Goal: Information Seeking & Learning: Learn about a topic

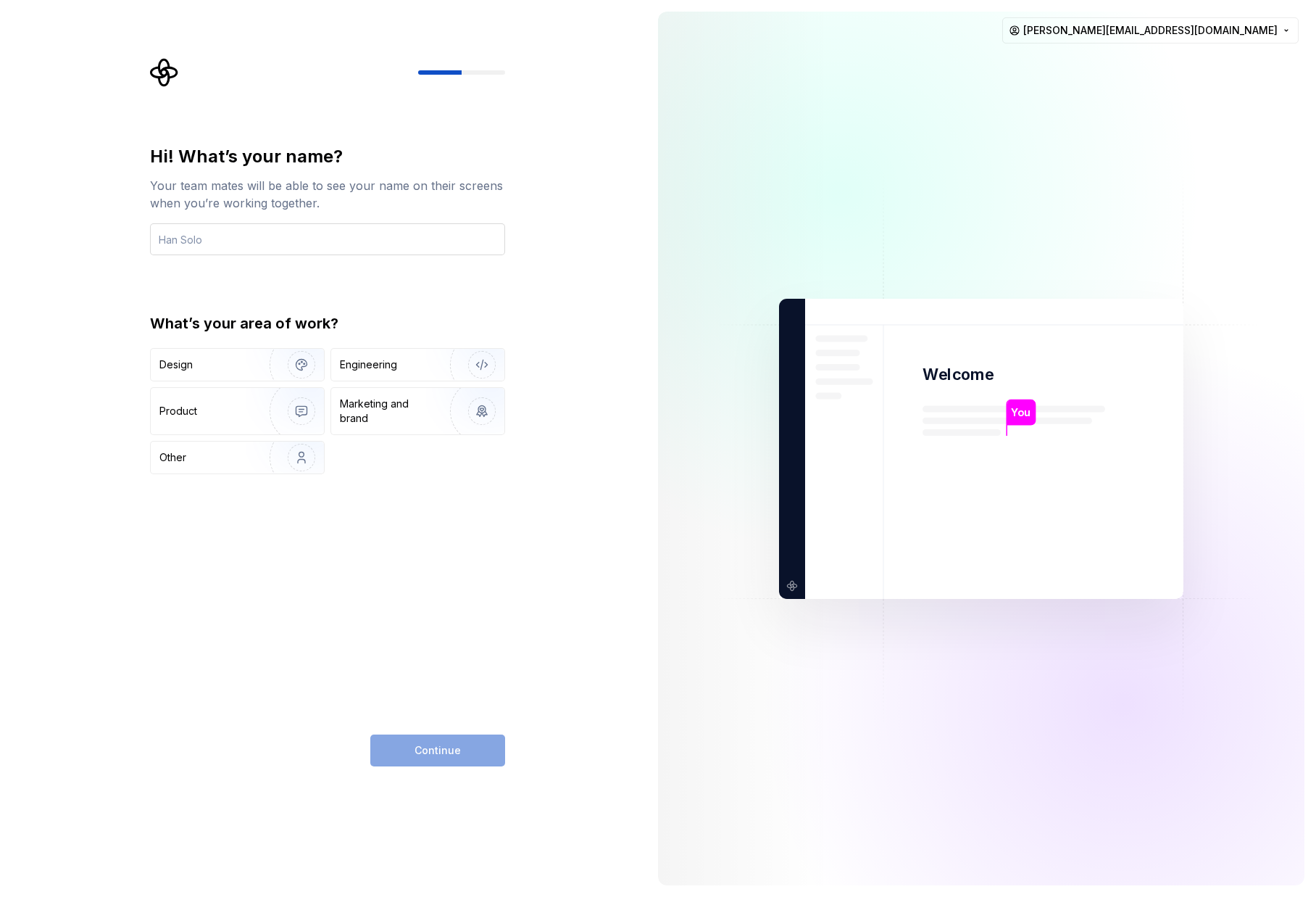
click at [246, 249] on input "text" at bounding box center [327, 240] width 355 height 32
click at [454, 753] on div "Continue" at bounding box center [438, 750] width 135 height 32
click at [262, 236] on input "text" at bounding box center [327, 240] width 355 height 32
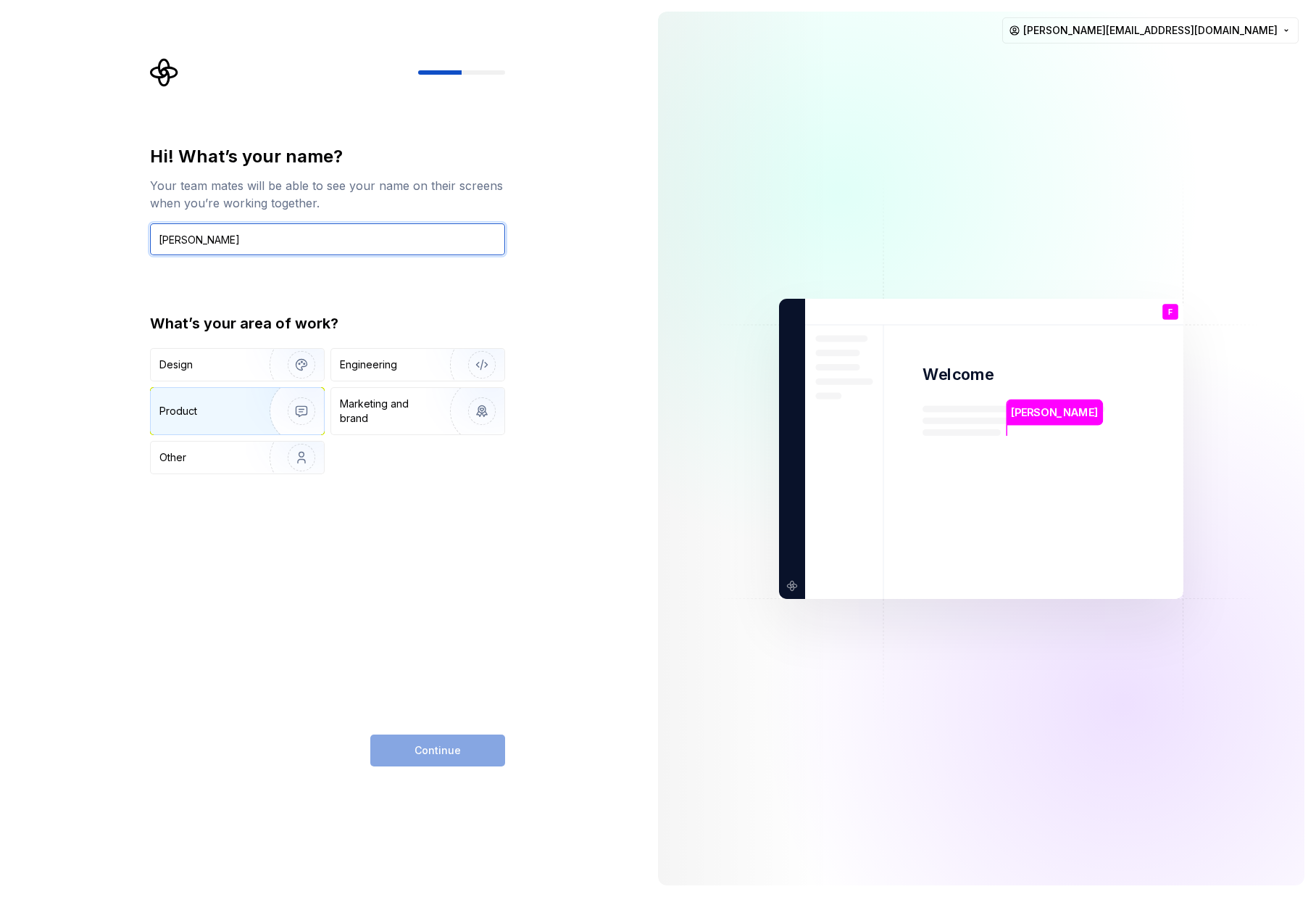
type input "Florian"
click at [182, 409] on div "Product" at bounding box center [178, 411] width 38 height 14
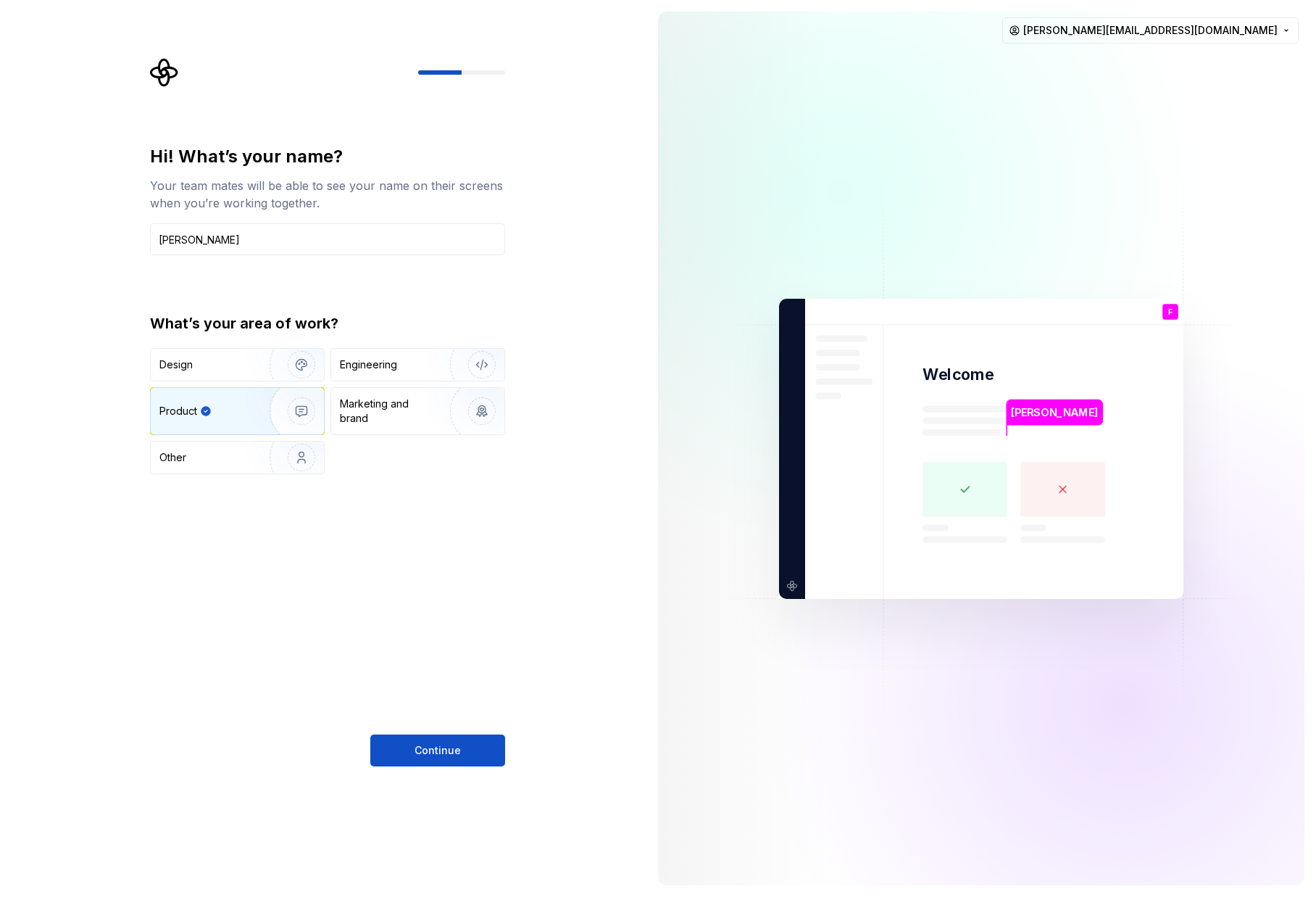
click at [422, 766] on div "Hi! What’s your name? Your team mates will be able to see your name on their sc…" at bounding box center [323, 448] width 646 height 897
click at [439, 748] on span "Continue" at bounding box center [437, 750] width 46 height 14
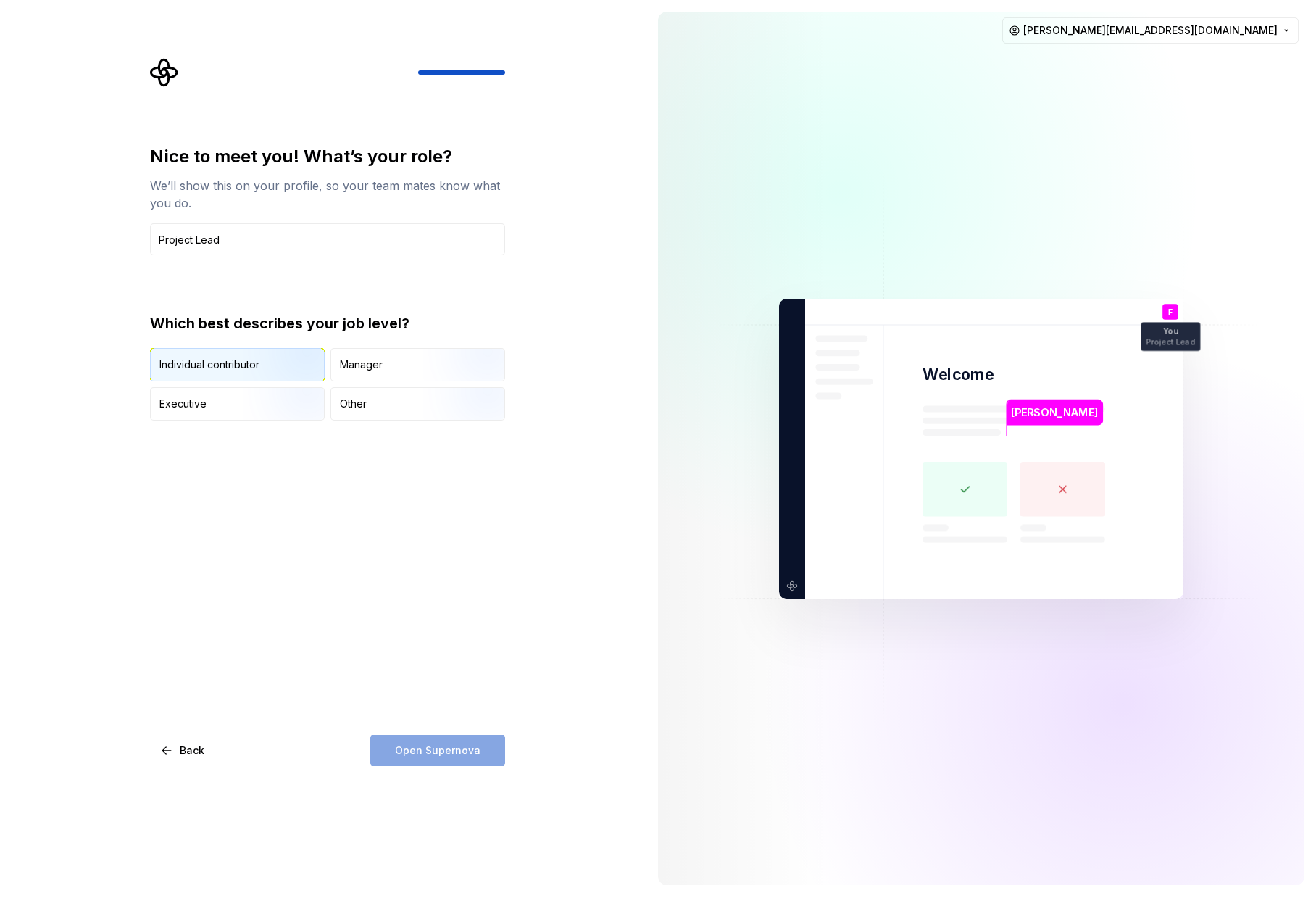
type input "Project Lead"
click at [275, 373] on img "button" at bounding box center [289, 382] width 93 height 97
click at [429, 759] on button "Open Supernova" at bounding box center [438, 750] width 135 height 32
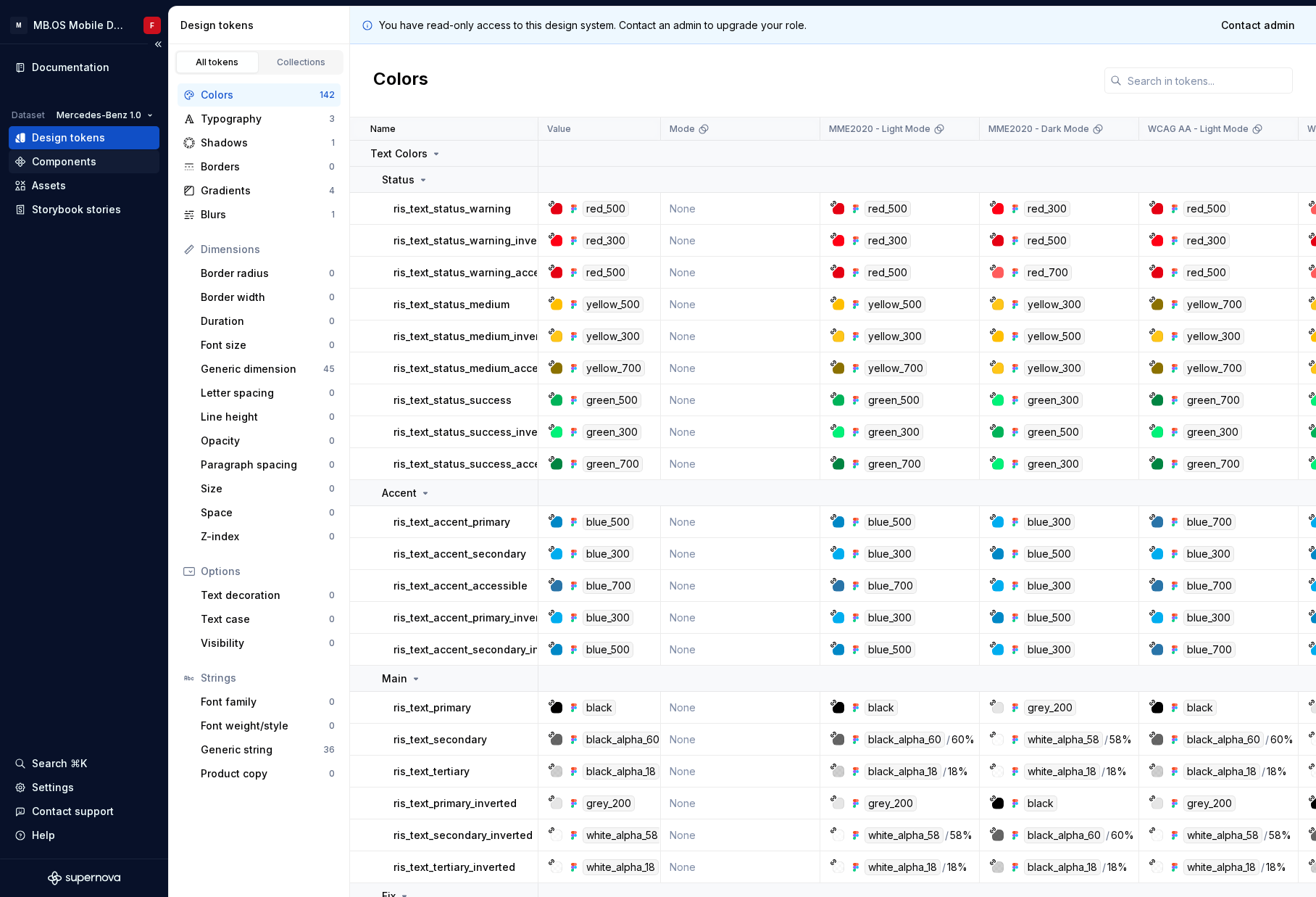
click at [97, 162] on div "Components" at bounding box center [84, 161] width 139 height 14
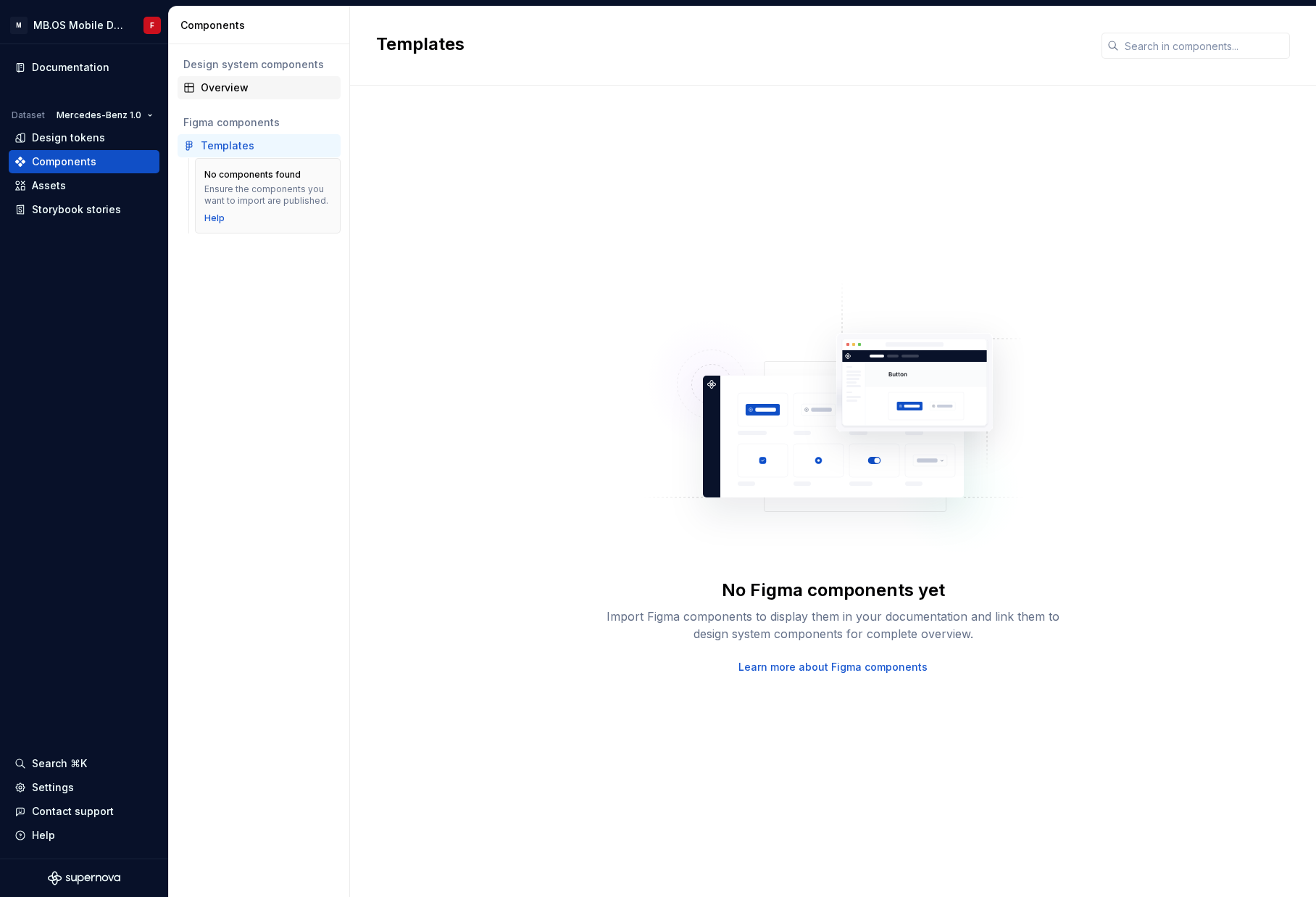
click at [244, 91] on div "Overview" at bounding box center [267, 87] width 134 height 14
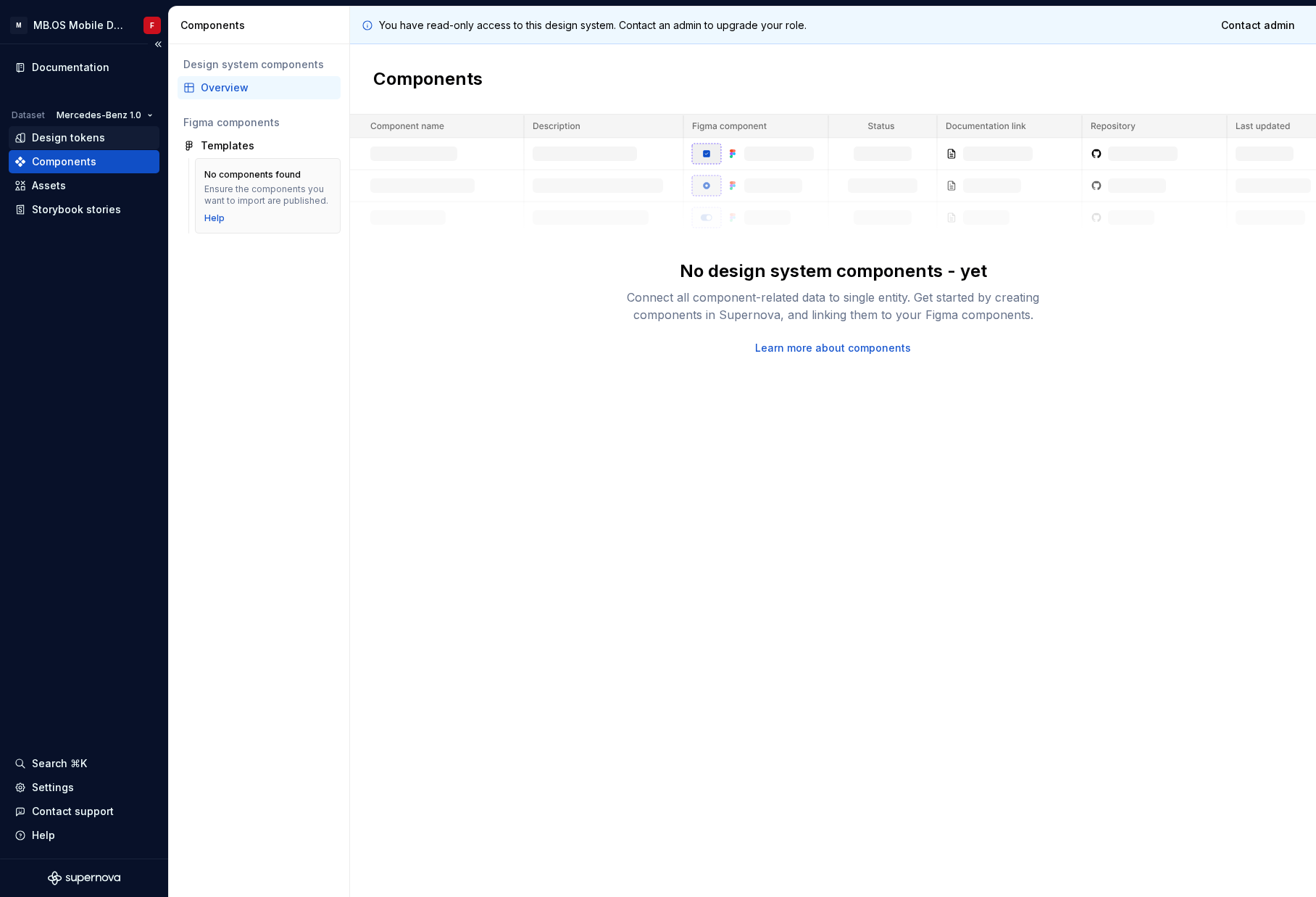
click at [68, 142] on div "Design tokens" at bounding box center [68, 138] width 73 height 14
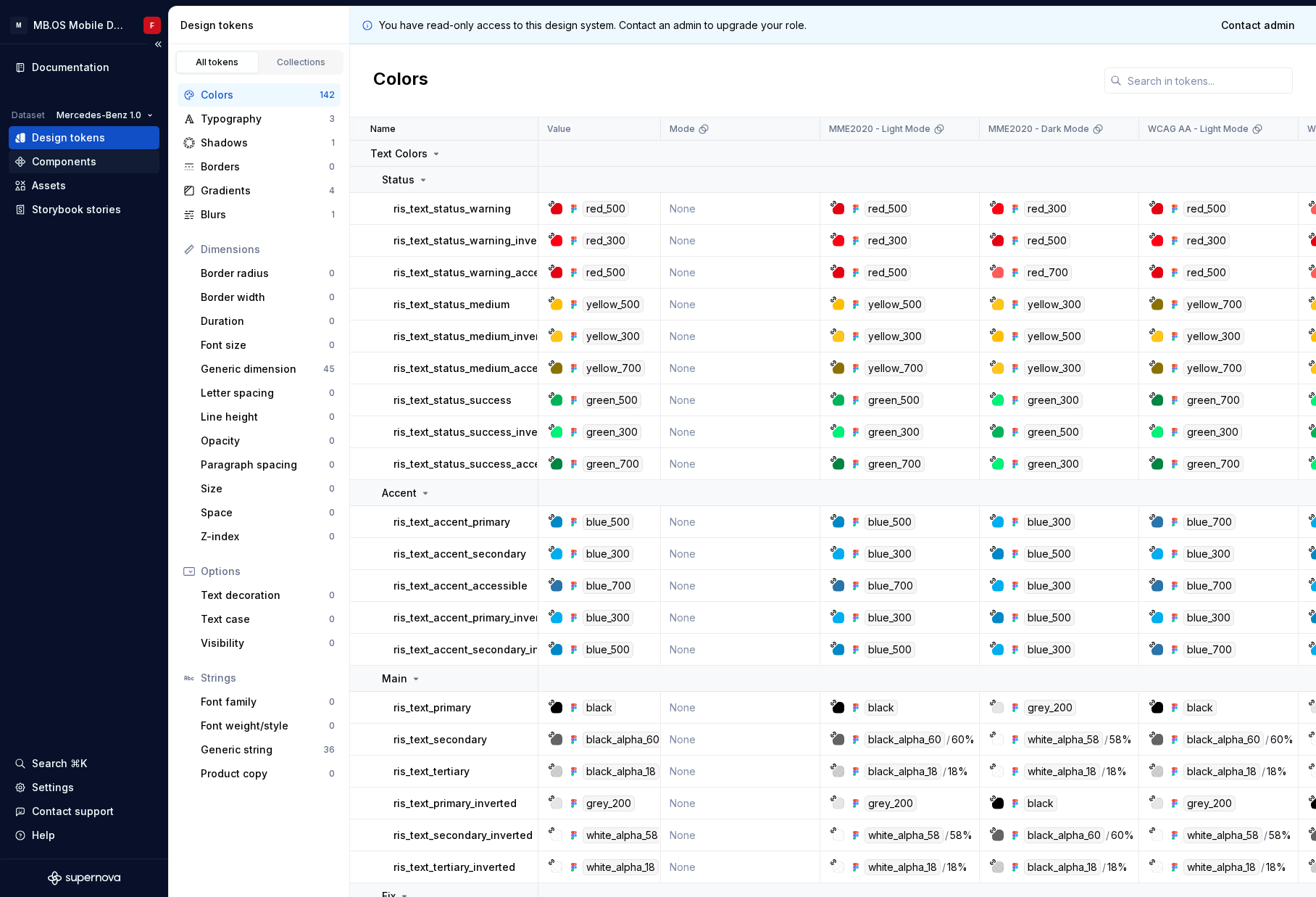
click at [82, 162] on div "Components" at bounding box center [64, 161] width 64 height 14
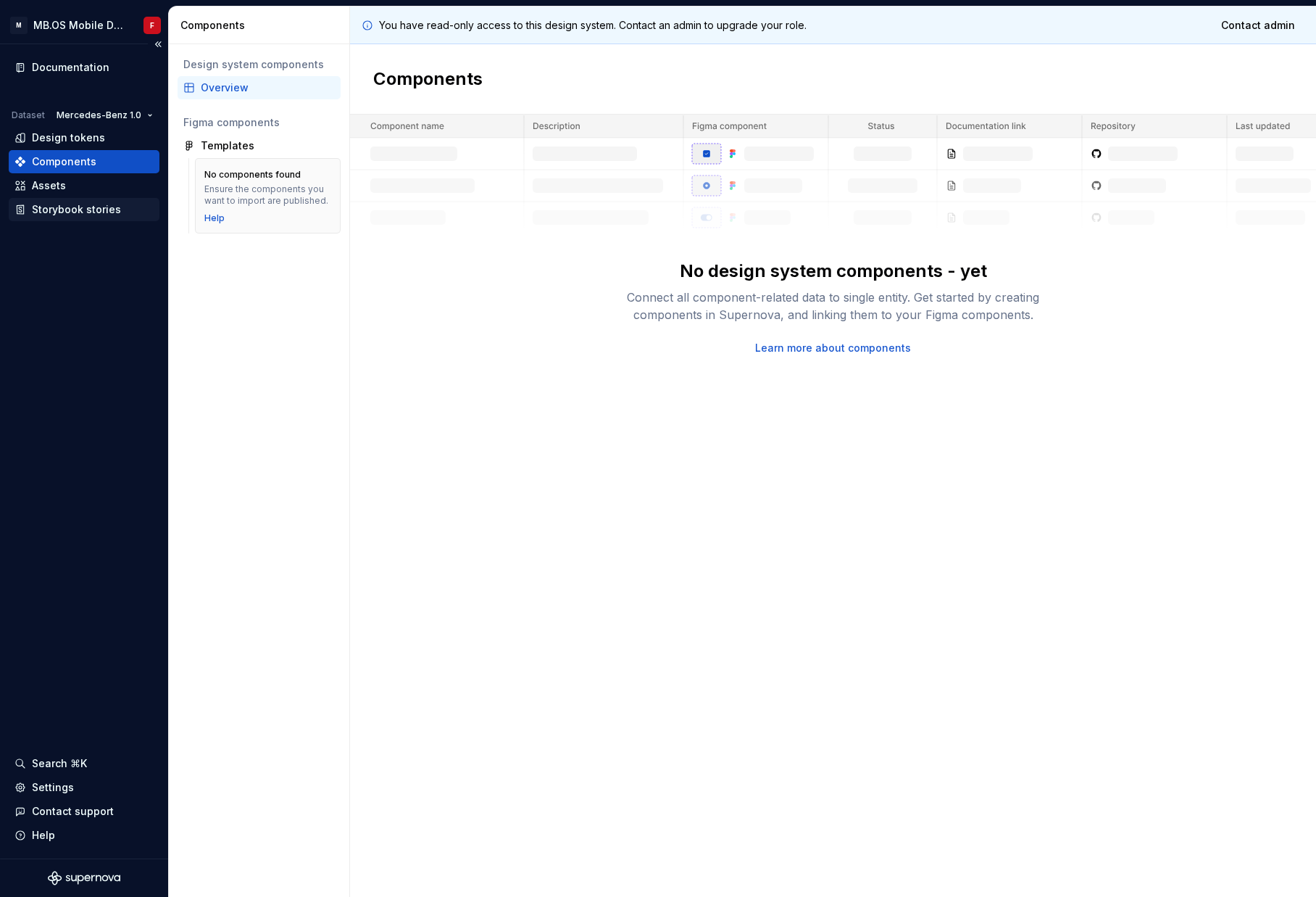
click at [94, 208] on div "Storybook stories" at bounding box center [77, 209] width 89 height 14
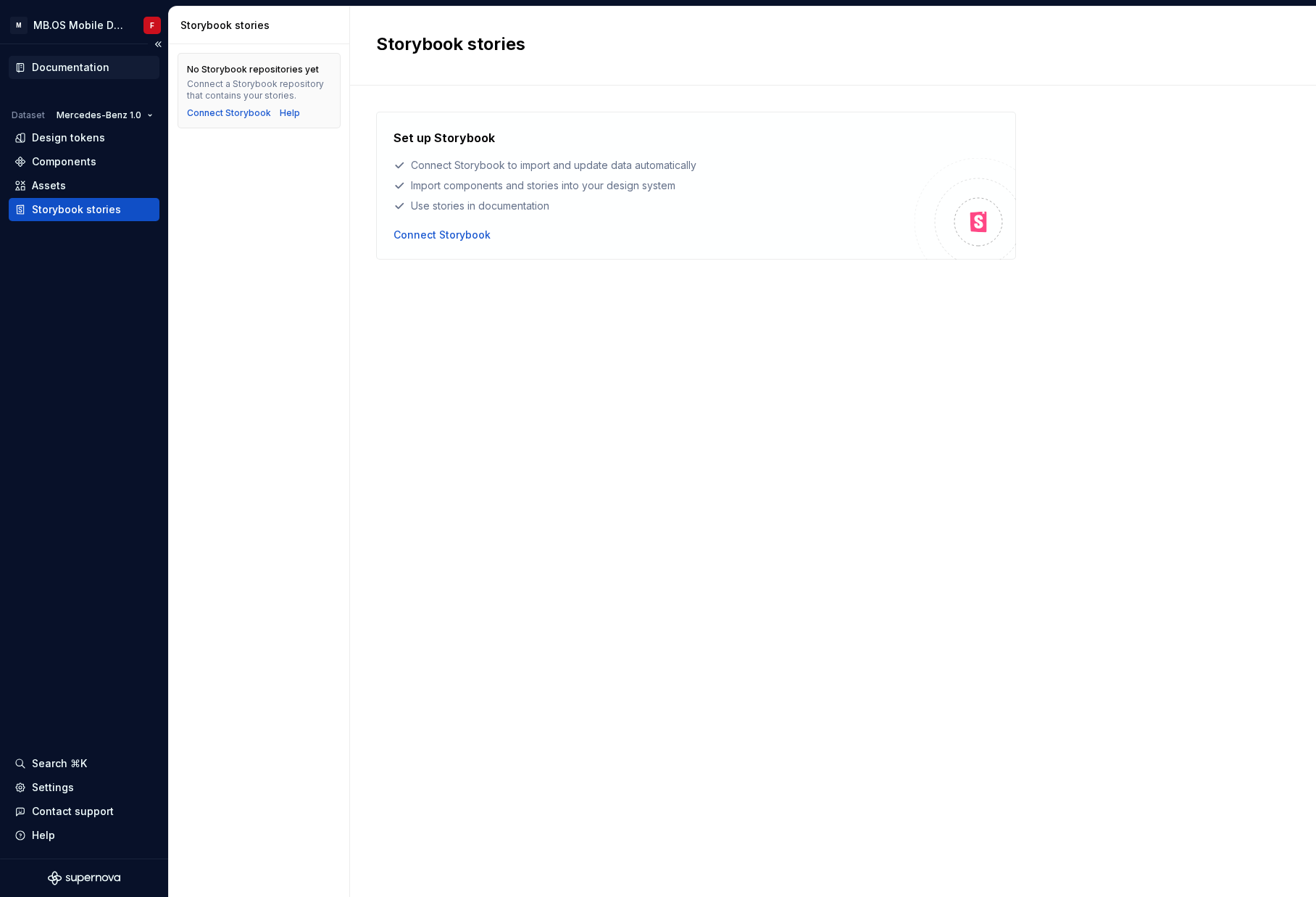
click at [84, 72] on div "Documentation" at bounding box center [71, 67] width 78 height 14
click at [87, 138] on div "Design tokens" at bounding box center [68, 138] width 73 height 14
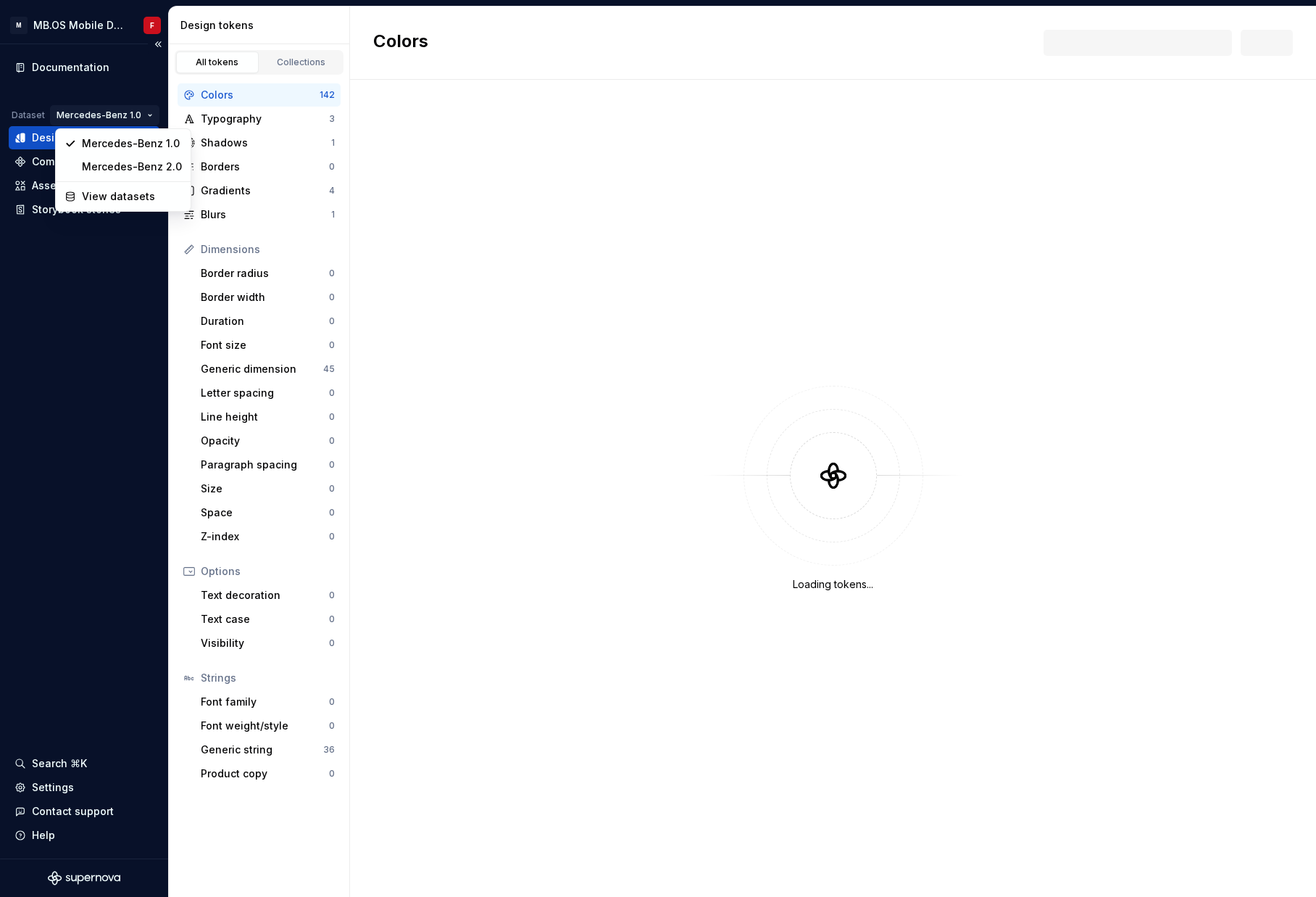
click at [154, 116] on html "M MB.OS Mobile Design System F Documentation Dataset Mercedes-Benz 1.0 Design t…" at bounding box center [658, 448] width 1316 height 897
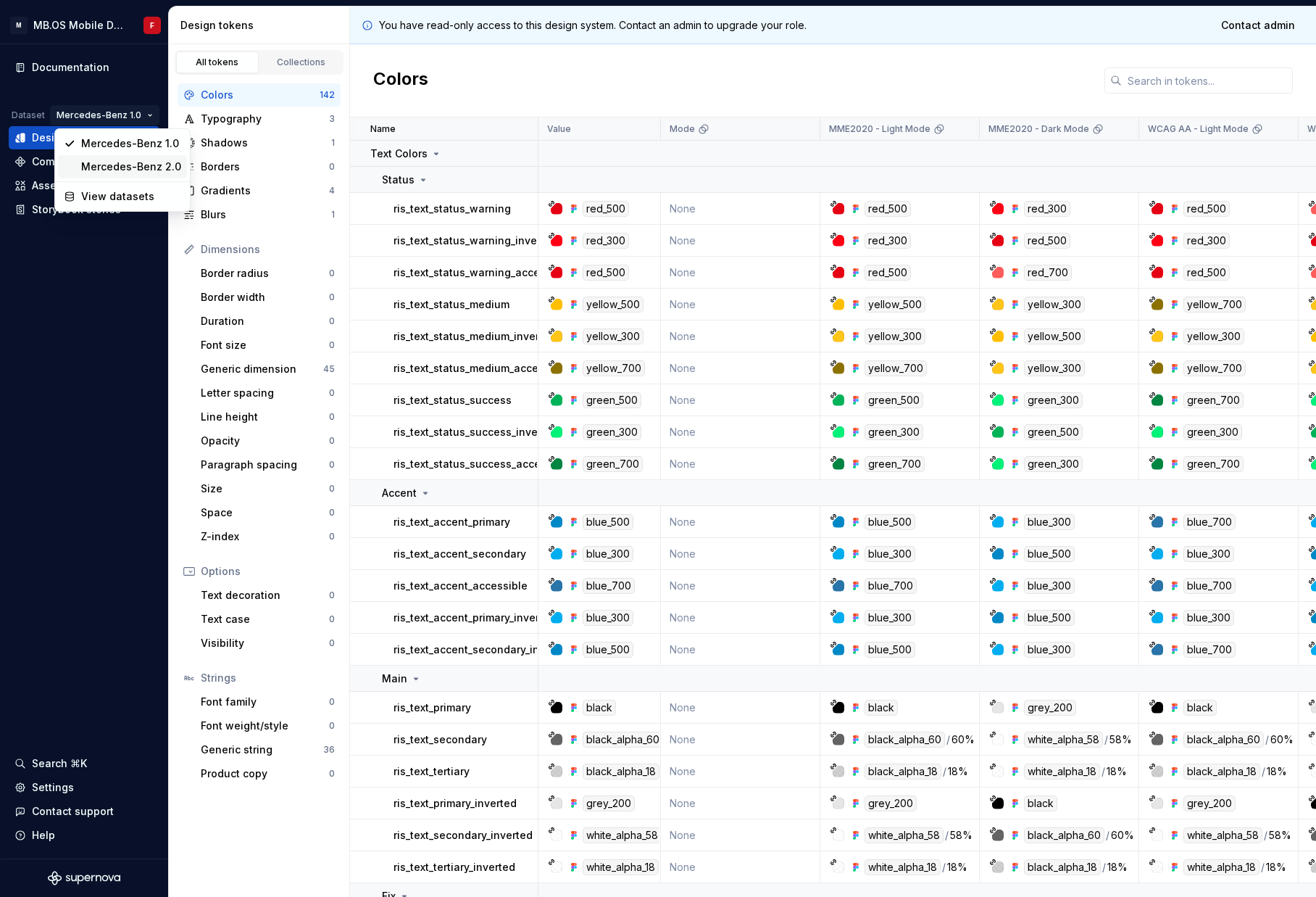
click at [147, 176] on div "Mercedes-Benz 2.0" at bounding box center [122, 166] width 129 height 23
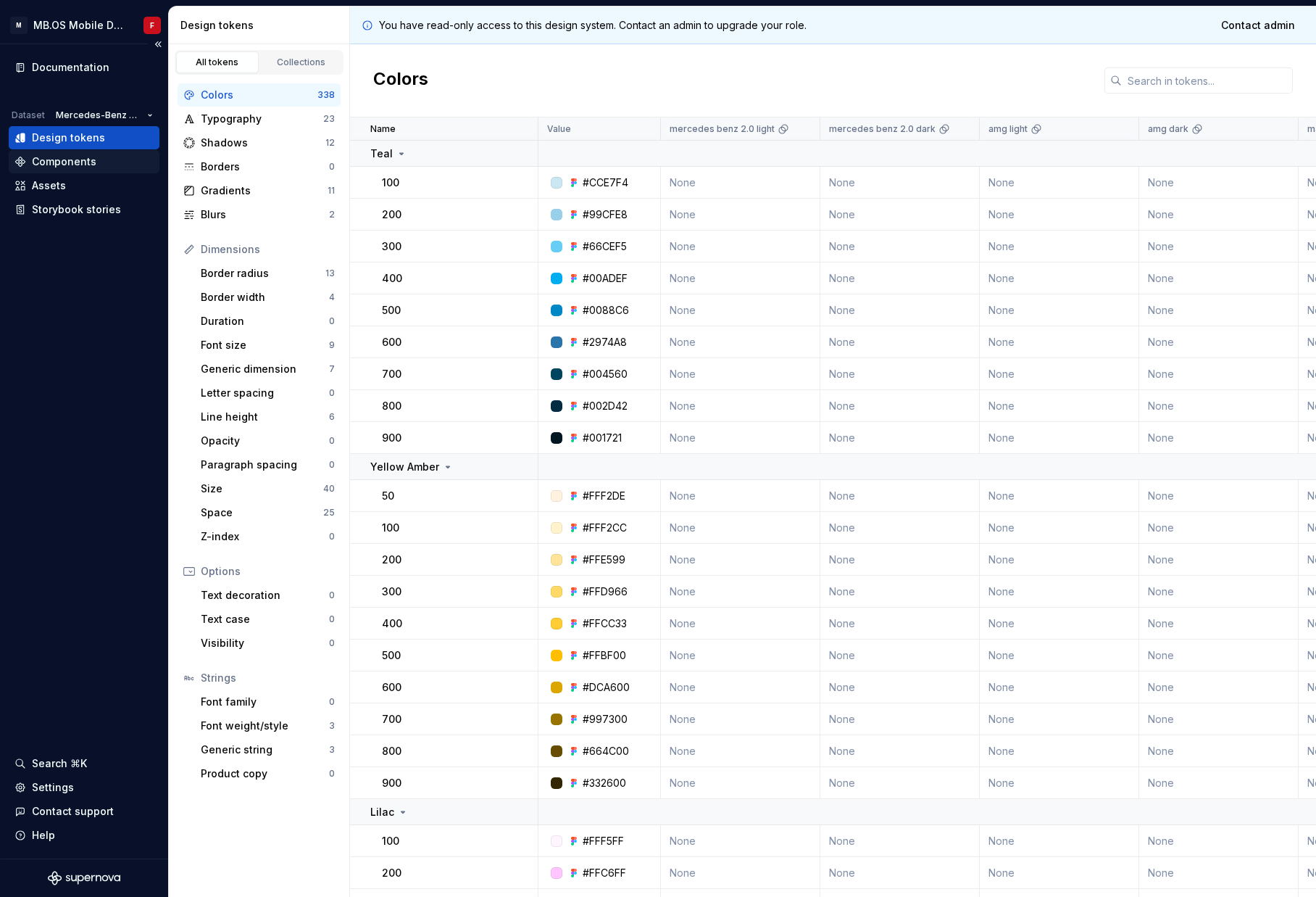
click at [98, 171] on div "Components" at bounding box center [84, 161] width 151 height 23
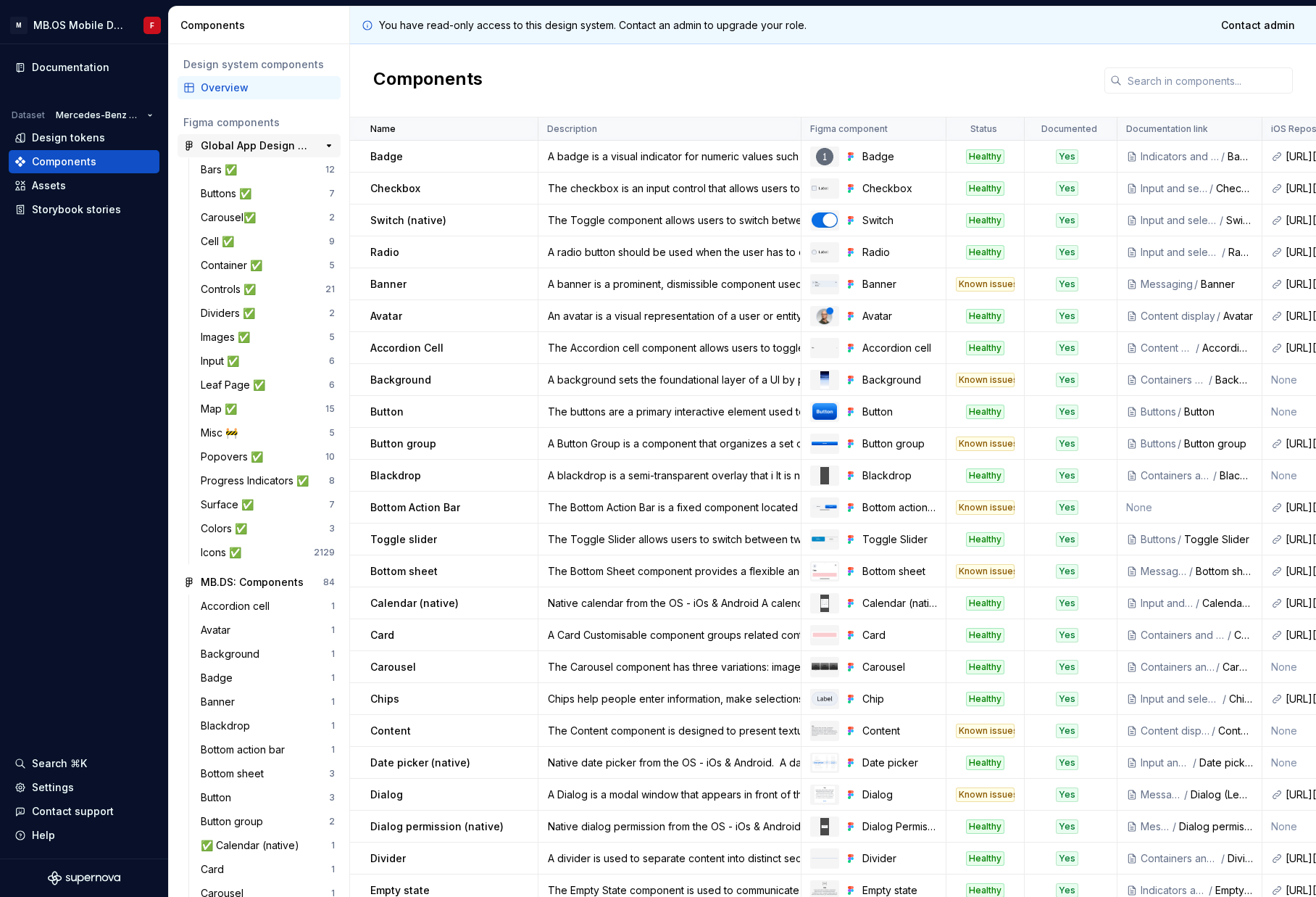
click at [229, 154] on div "Global App Design System 1.1 2252" at bounding box center [258, 145] width 163 height 23
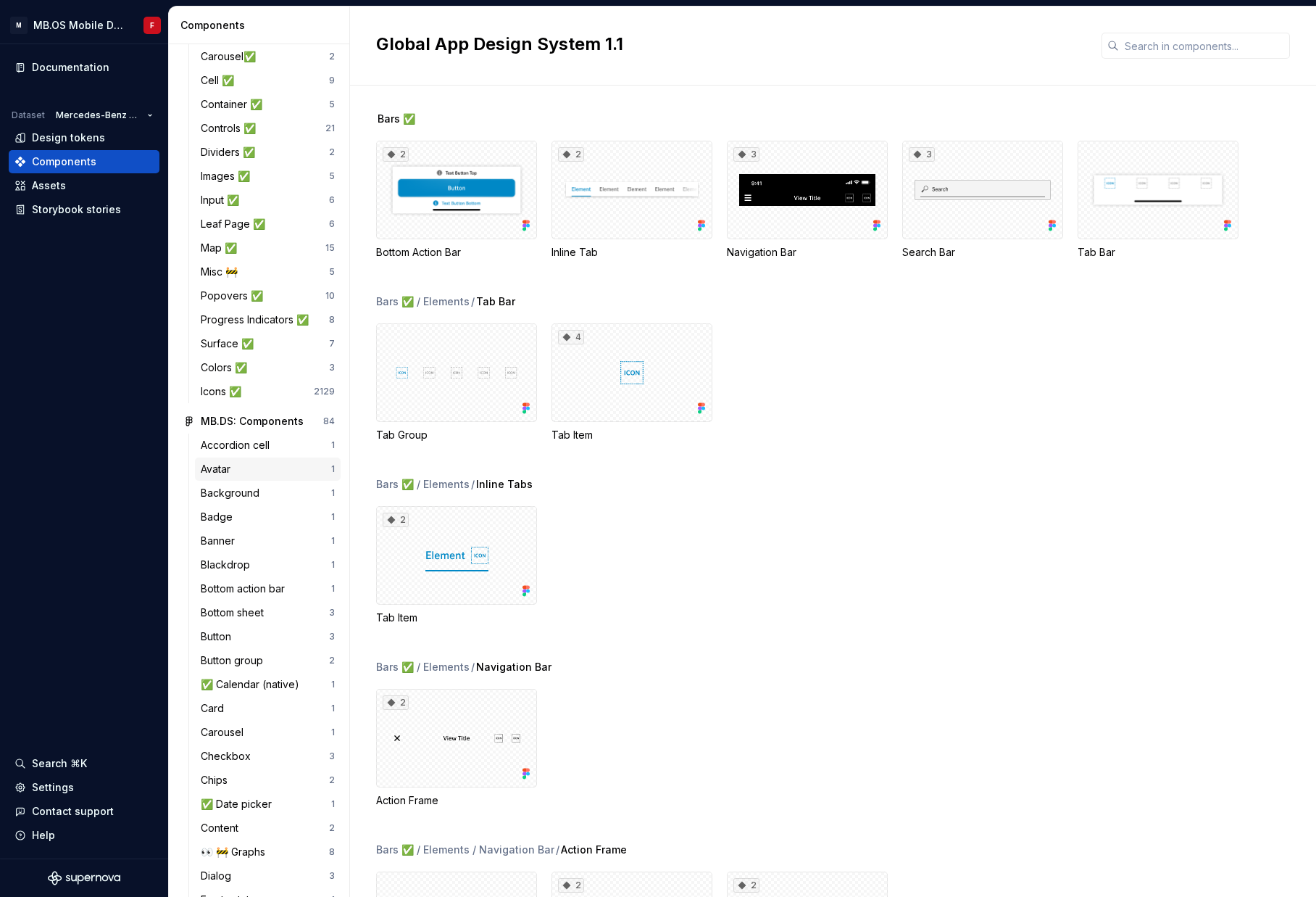
scroll to position [638, 0]
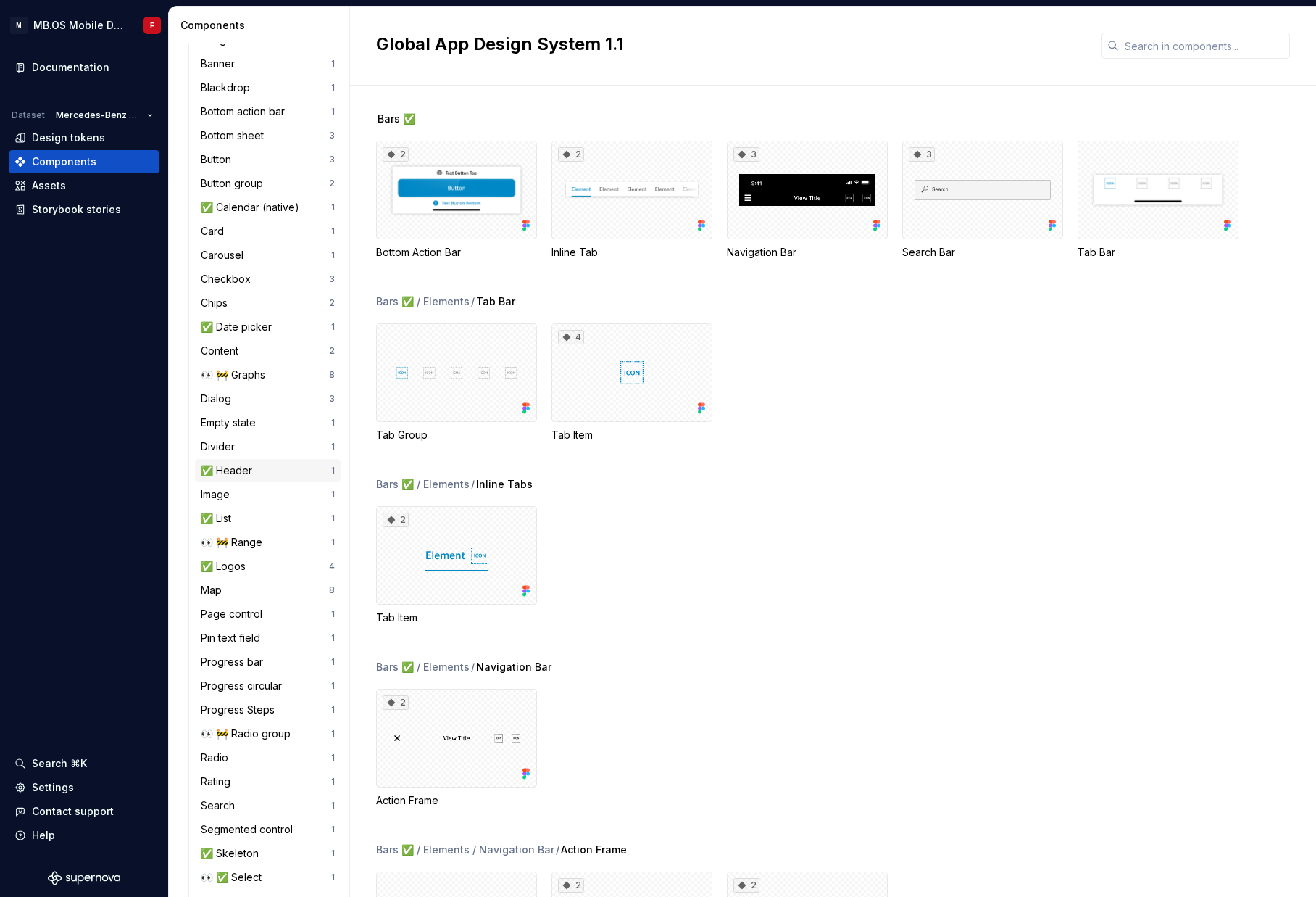
click at [271, 472] on div "✅ Header" at bounding box center [266, 470] width 131 height 14
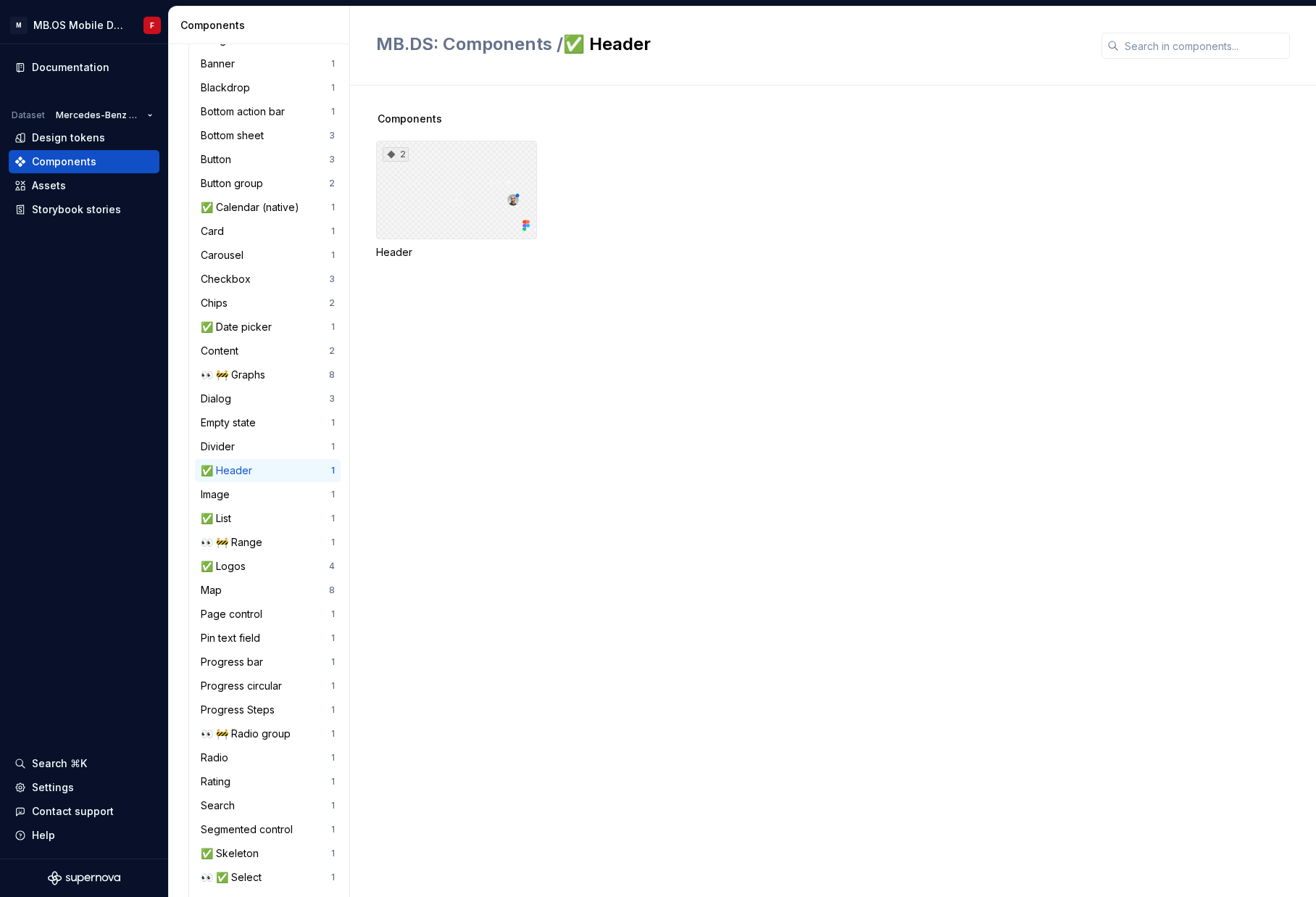
click at [481, 178] on div "2" at bounding box center [456, 190] width 161 height 99
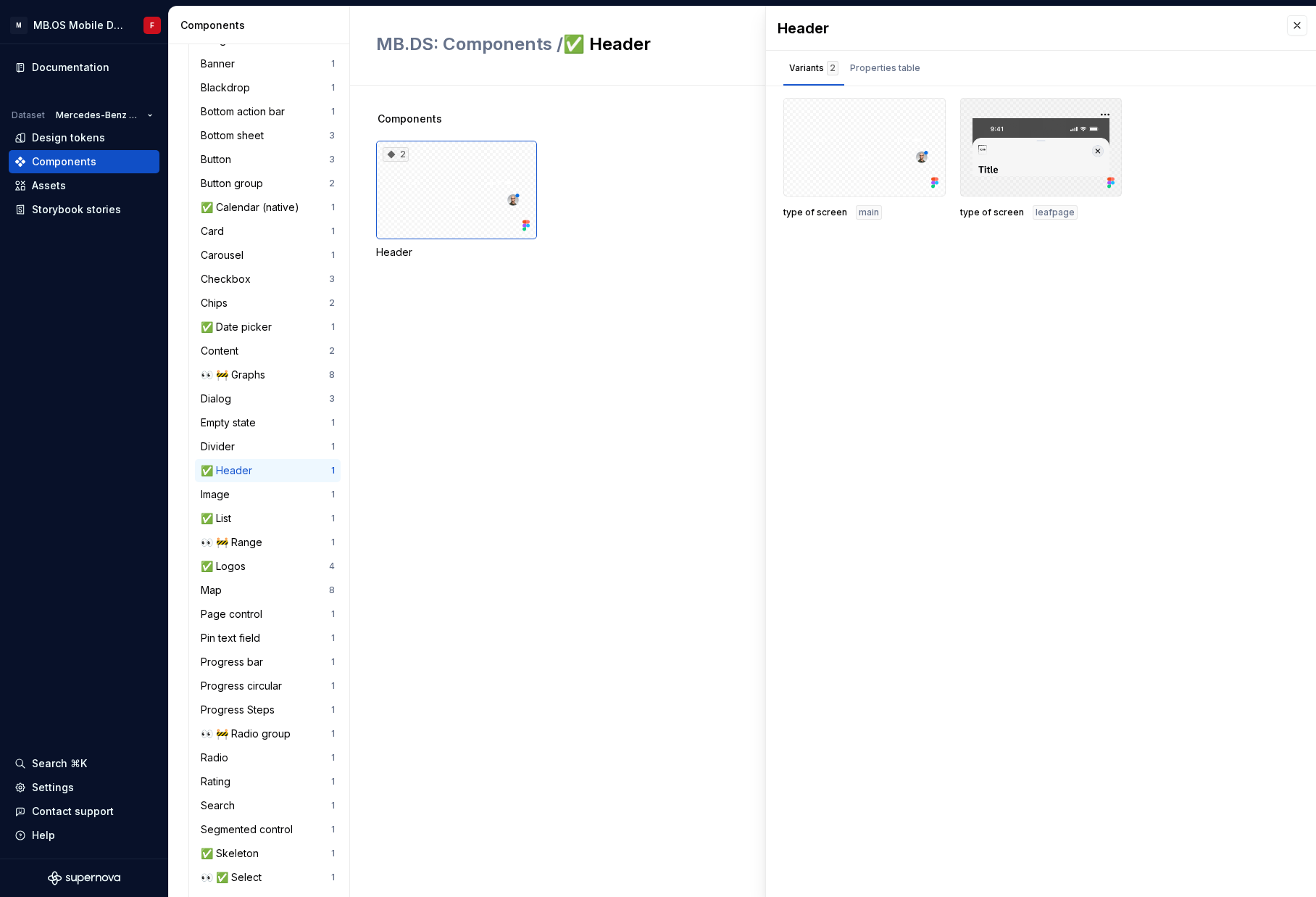
click at [1052, 160] on div at bounding box center [1041, 147] width 162 height 99
click at [1011, 188] on div at bounding box center [1041, 147] width 162 height 99
click at [1054, 273] on div "Header Variants 2 Properties table type of screen main type of screen leafpage …" at bounding box center [1041, 451] width 550 height 890
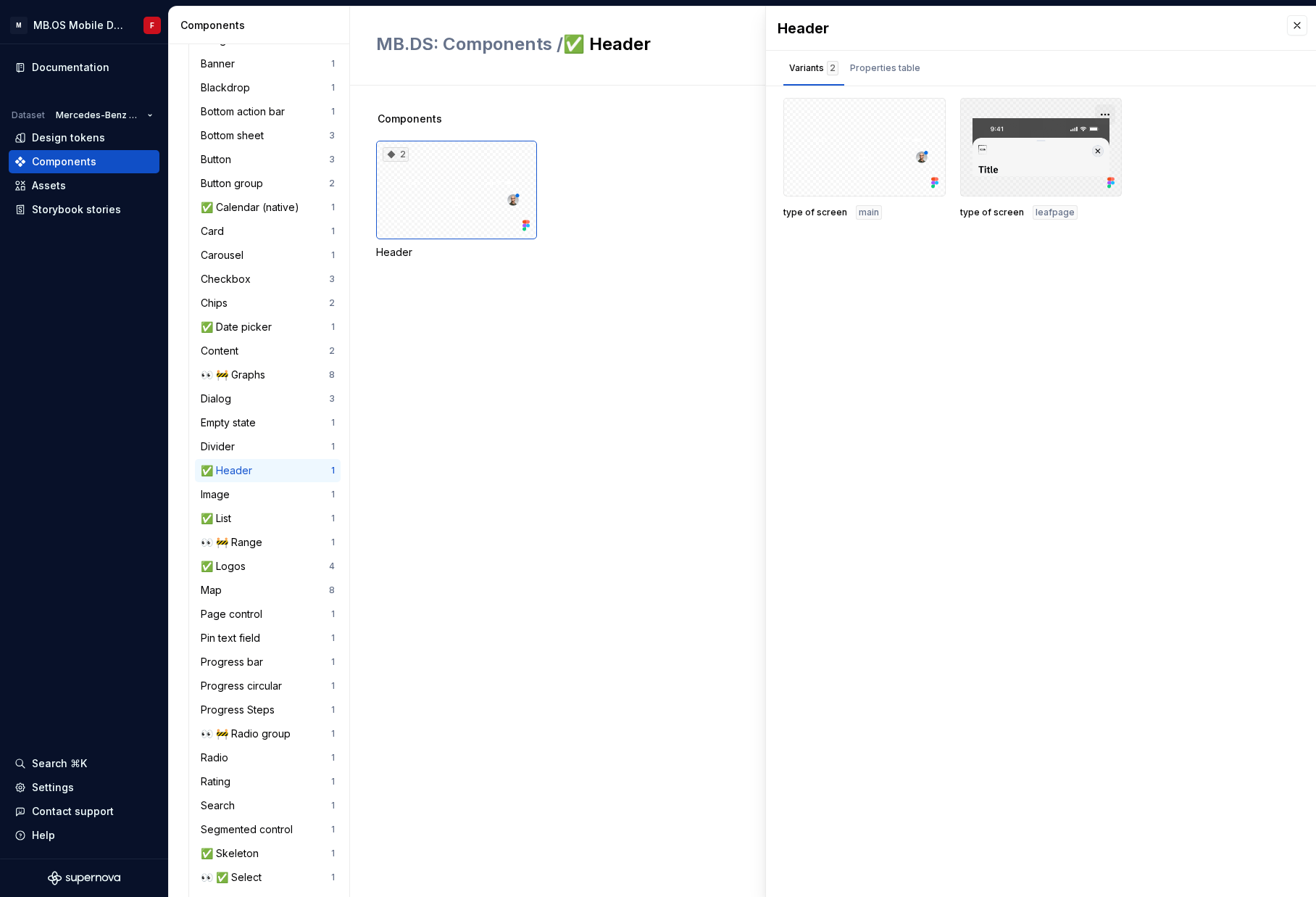
click at [1103, 111] on button "button" at bounding box center [1105, 115] width 20 height 20
click at [1053, 138] on div "Open in Figma" at bounding box center [1059, 158] width 94 height 44
